Goal: Information Seeking & Learning: Learn about a topic

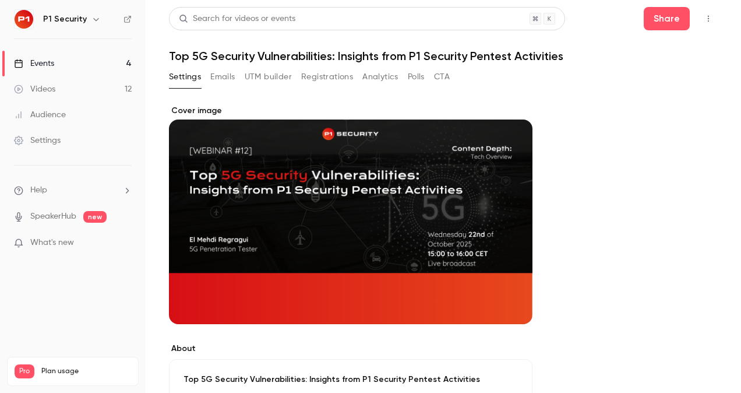
click at [56, 62] on link "Events 4" at bounding box center [73, 64] width 146 height 26
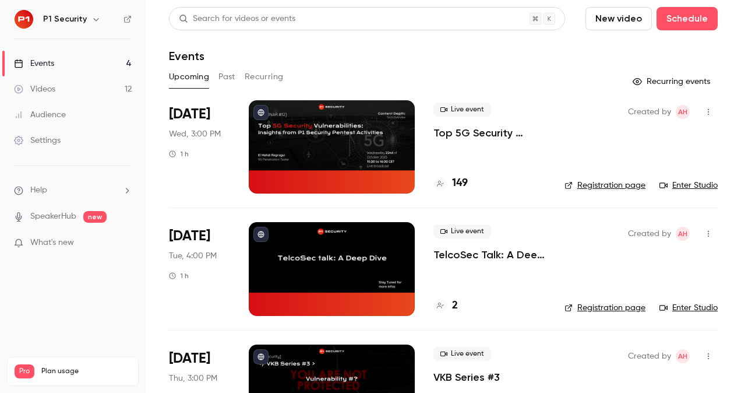
click at [464, 136] on p "Top 5G Security Vulnerabilities: Insights from P1 Security Pentest Activities" at bounding box center [490, 133] width 112 height 14
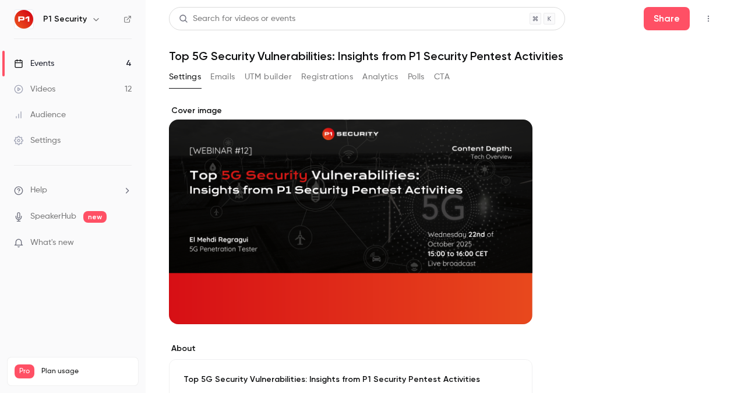
click at [337, 71] on button "Registrations" at bounding box center [327, 77] width 52 height 19
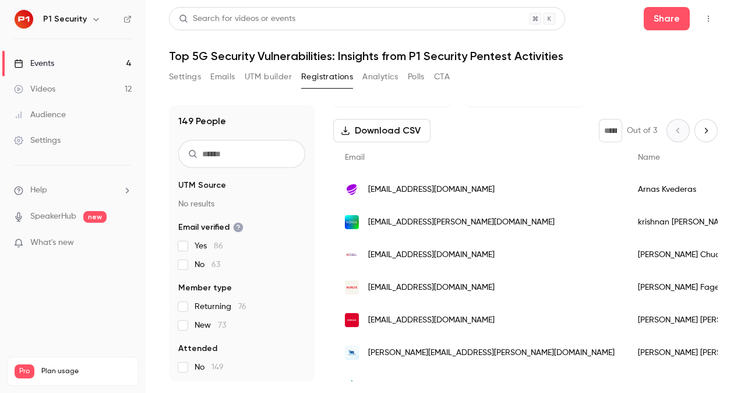
click at [99, 67] on link "Events 4" at bounding box center [73, 64] width 146 height 26
